Goal: Information Seeking & Learning: Learn about a topic

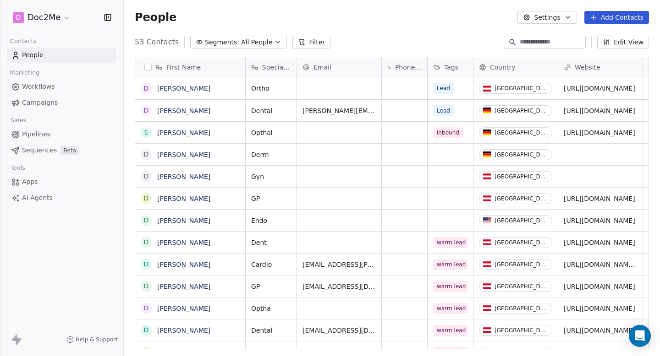
scroll to position [314, 536]
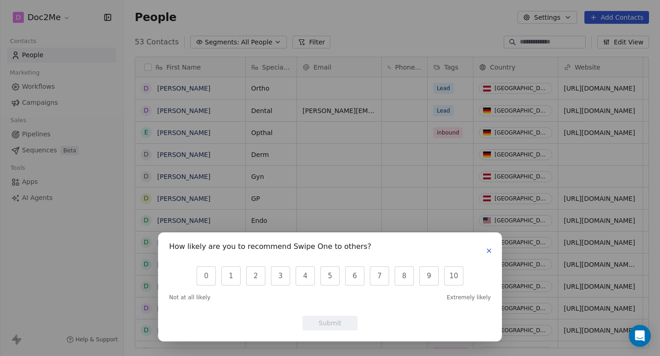
click at [491, 252] on icon "button" at bounding box center [488, 250] width 7 height 7
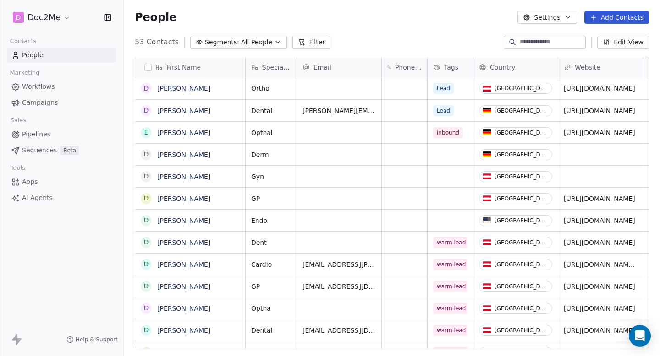
click at [47, 136] on span "Pipelines" at bounding box center [36, 135] width 28 height 10
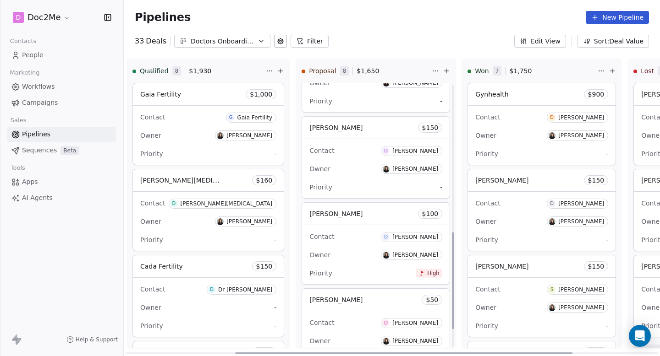
scroll to position [405, 0]
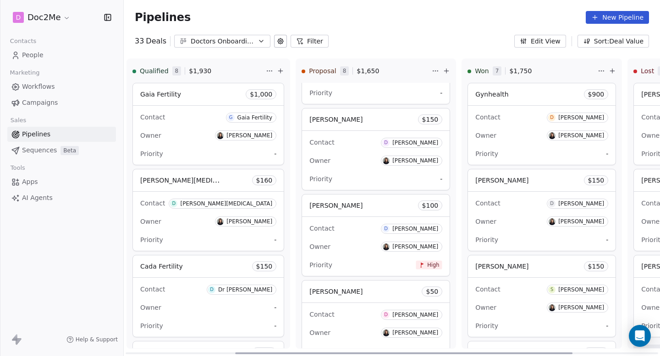
click at [356, 122] on span "[PERSON_NAME]" at bounding box center [335, 119] width 53 height 7
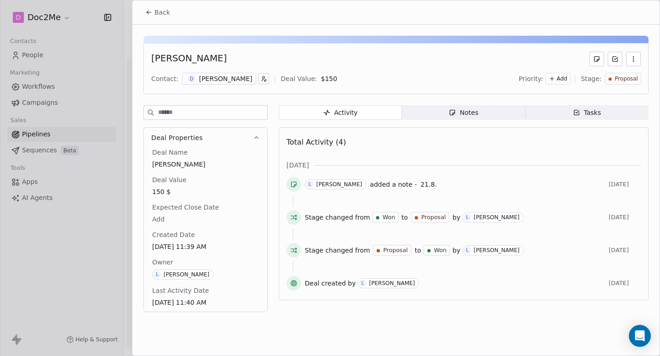
click at [437, 111] on span "Notes Notes" at bounding box center [463, 112] width 123 height 15
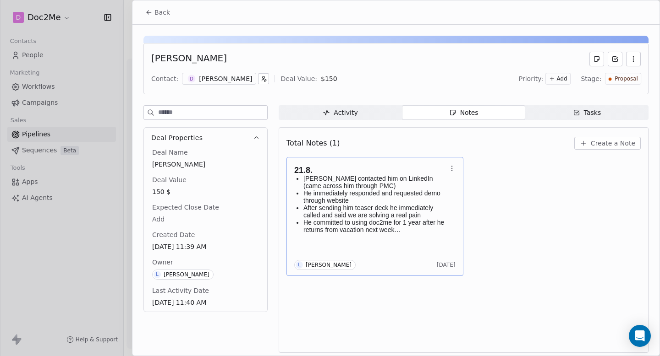
click at [411, 234] on div "21.8. [PERSON_NAME] contacted him on LinkedIn (came across him through PMC) He …" at bounding box center [374, 199] width 161 height 72
click at [576, 243] on div "**********" at bounding box center [330, 178] width 660 height 230
